Goal: Information Seeking & Learning: Understand process/instructions

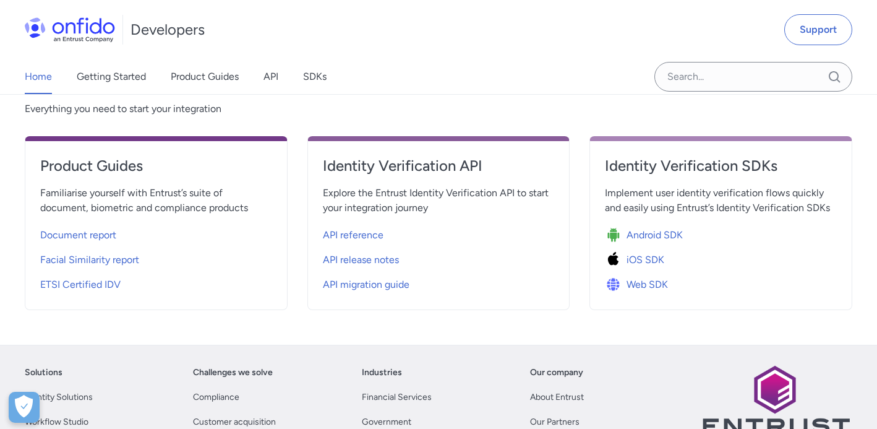
scroll to position [305, 0]
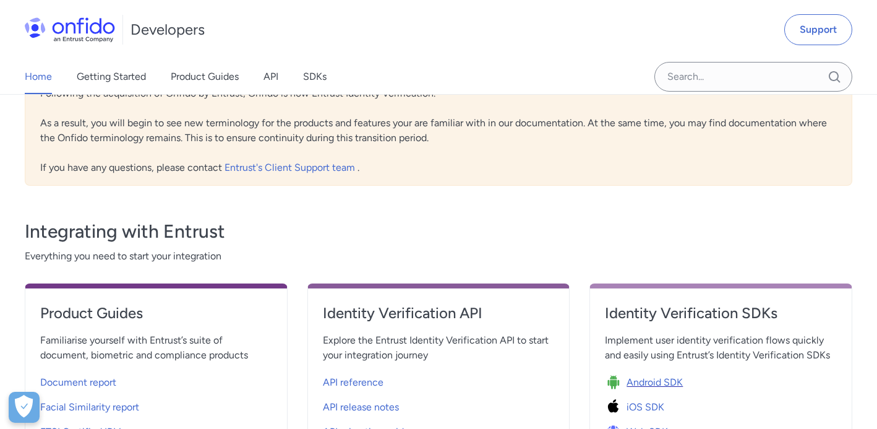
click at [643, 385] on span "Android SDK" at bounding box center [655, 382] width 56 height 15
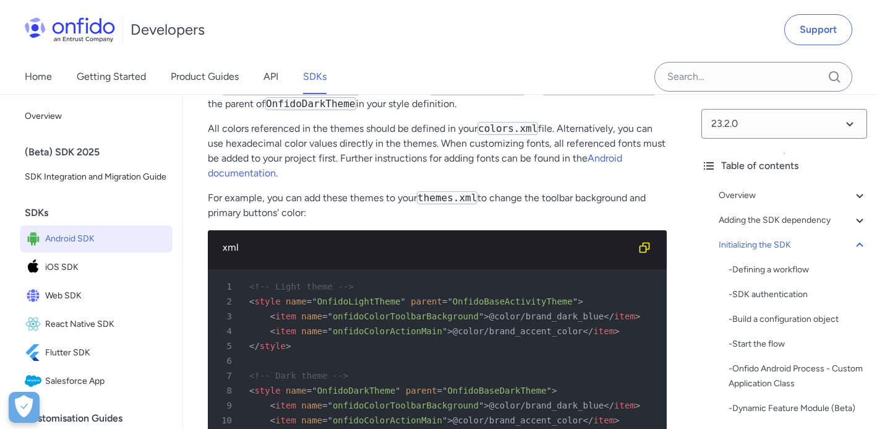
scroll to position [5987, 0]
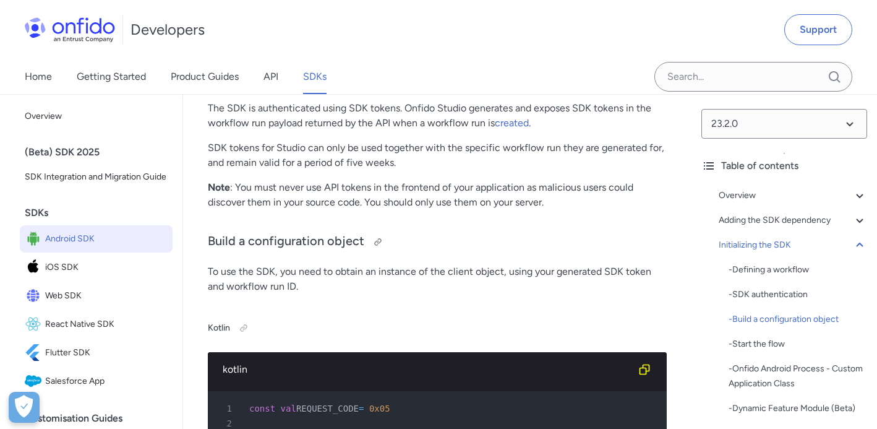
scroll to position [3611, 0]
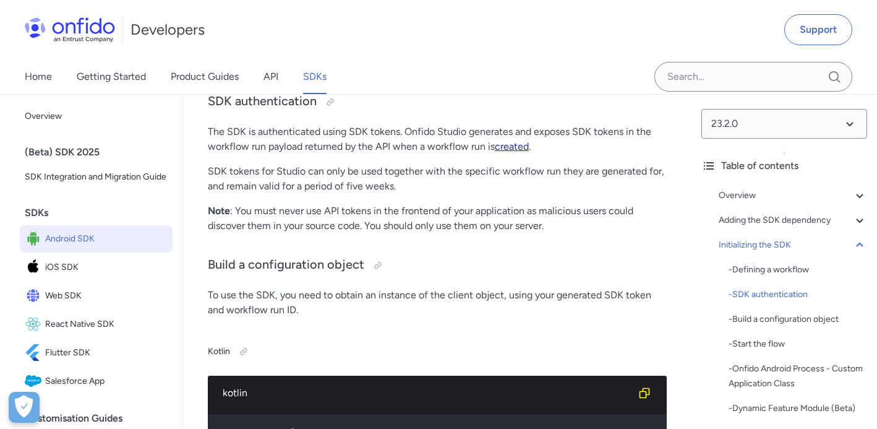
click at [514, 147] on link "created" at bounding box center [512, 146] width 34 height 12
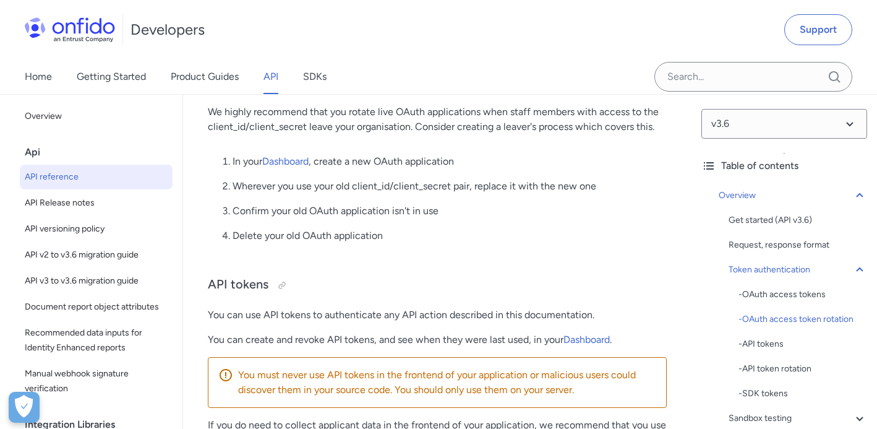
scroll to position [1024, 0]
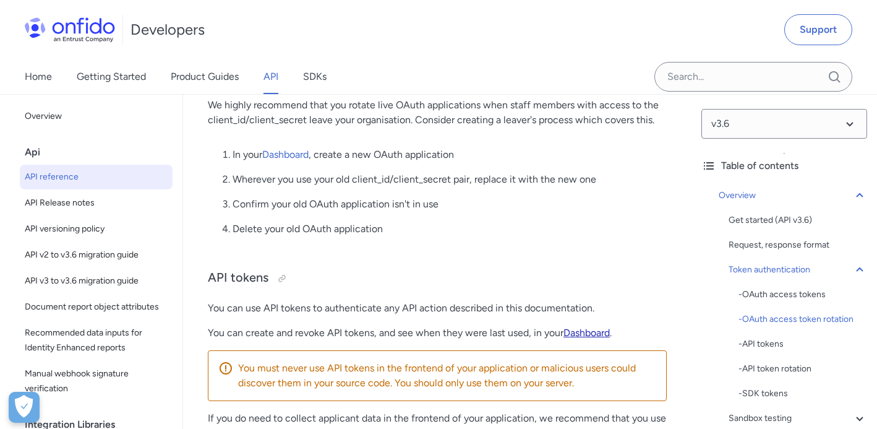
click at [586, 334] on link "Dashboard" at bounding box center [587, 333] width 46 height 12
